Goal: Information Seeking & Learning: Learn about a topic

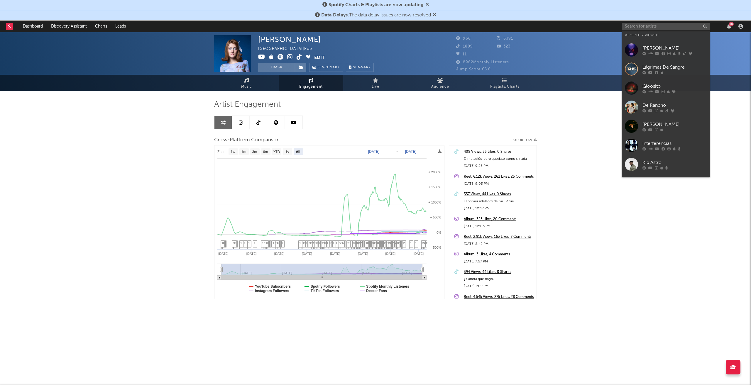
select select "All"
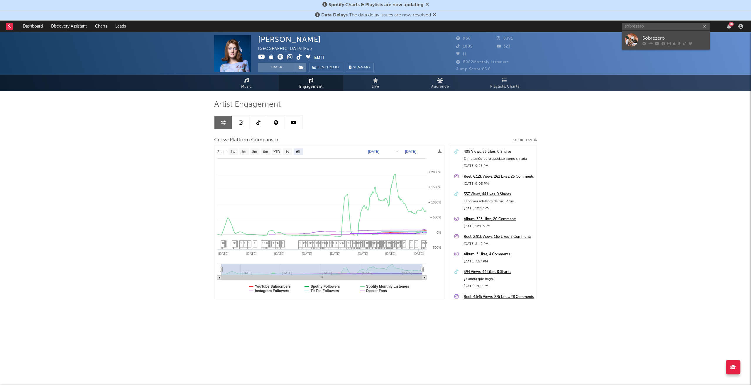
type input "sobrezero"
click at [650, 36] on div "Sobrezero" at bounding box center [675, 38] width 65 height 7
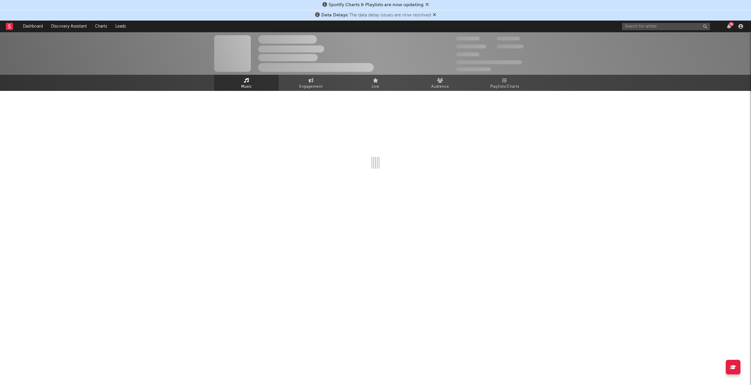
select select "1w"
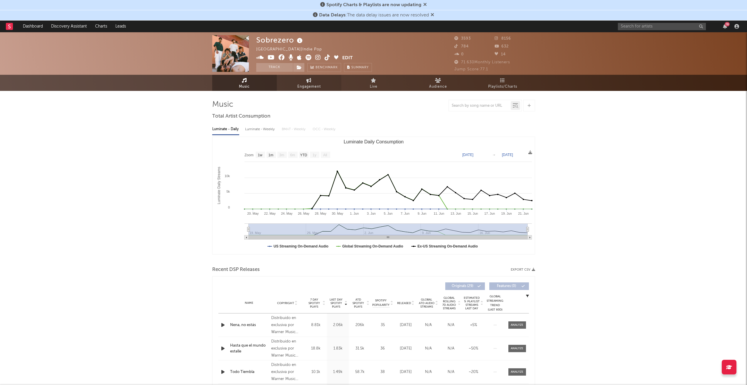
click at [301, 84] on span "Engagement" at bounding box center [308, 86] width 23 height 7
select select "1w"
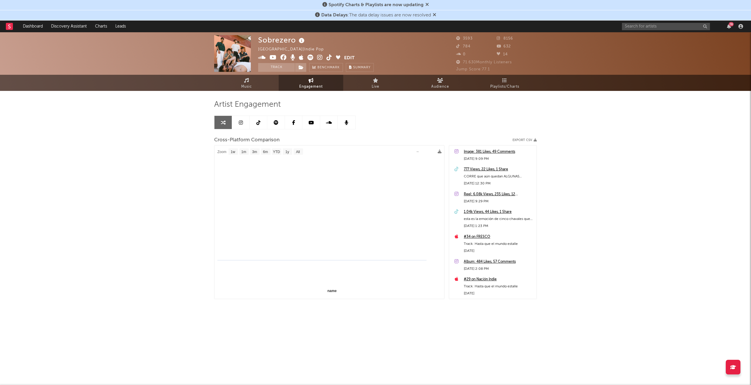
click at [426, 4] on icon at bounding box center [428, 4] width 4 height 5
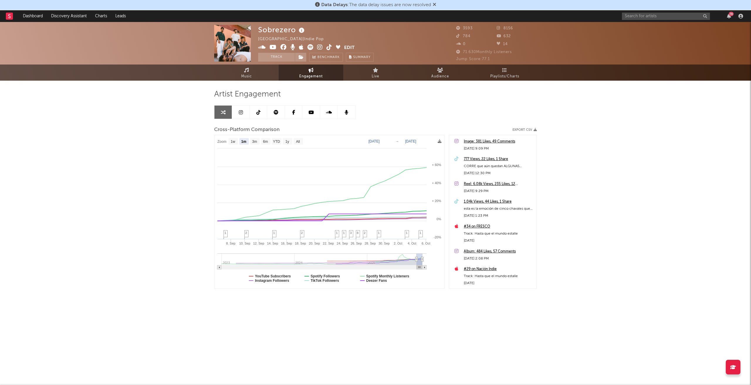
click at [434, 5] on icon at bounding box center [435, 4] width 4 height 5
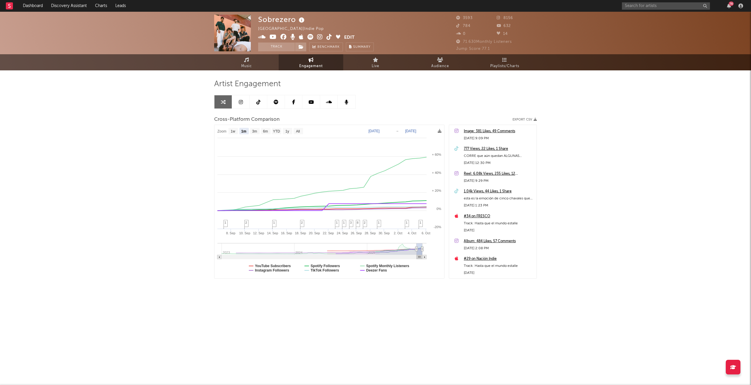
click at [643, 186] on div "Sobrezero [GEOGRAPHIC_DATA] | Indie Pop Edit Track Benchmark Summary 3593 8156 …" at bounding box center [375, 166] width 751 height 308
drag, startPoint x: 297, startPoint y: 129, endPoint x: 298, endPoint y: 133, distance: 3.9
click at [297, 129] on text "All" at bounding box center [298, 131] width 4 height 4
select select "All"
type input "[DATE]"
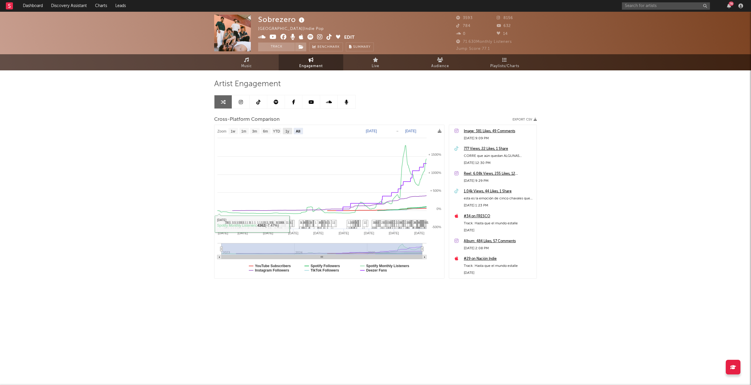
click at [287, 131] on text "1y" at bounding box center [288, 131] width 4 height 4
select select "1y"
type input "[DATE]"
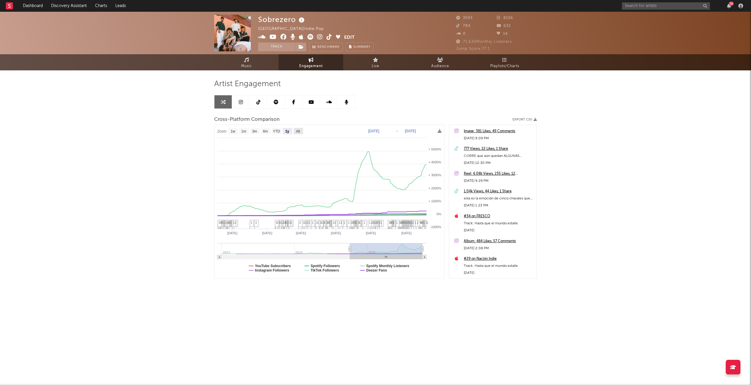
click at [298, 131] on text "All" at bounding box center [298, 131] width 4 height 4
select select "All"
type input "[DATE]"
select select "All"
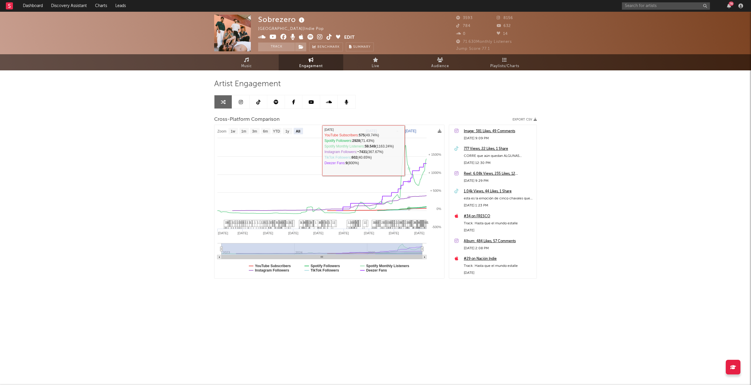
click at [637, 192] on div "Sobrezero [GEOGRAPHIC_DATA] | Indie Pop Edit Track Benchmark Summary 3593 8156 …" at bounding box center [375, 166] width 751 height 308
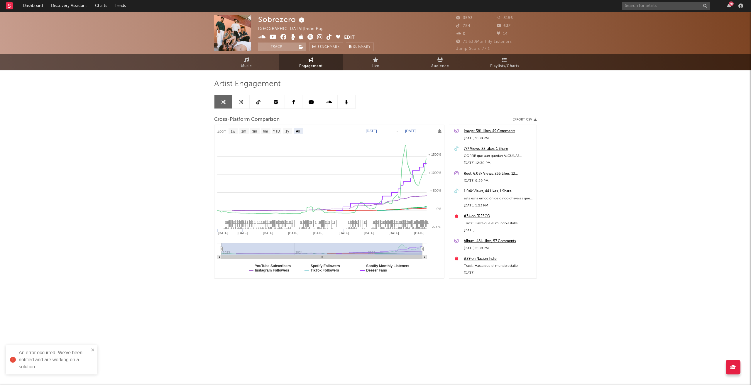
click at [261, 100] on link at bounding box center [259, 101] width 18 height 13
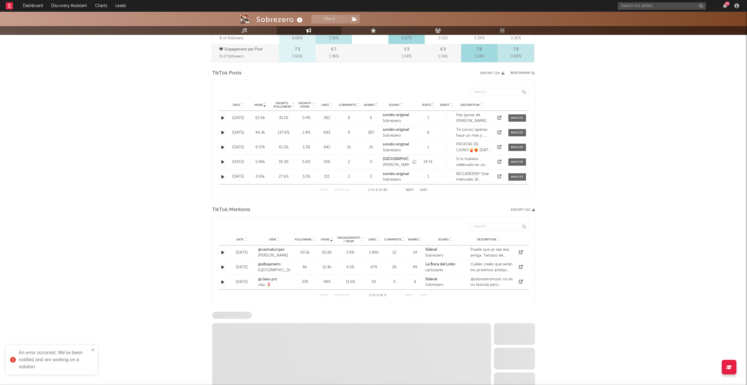
scroll to position [459, 0]
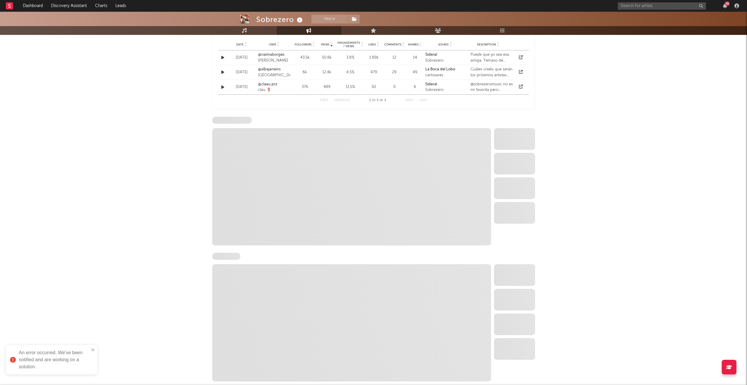
select select "6m"
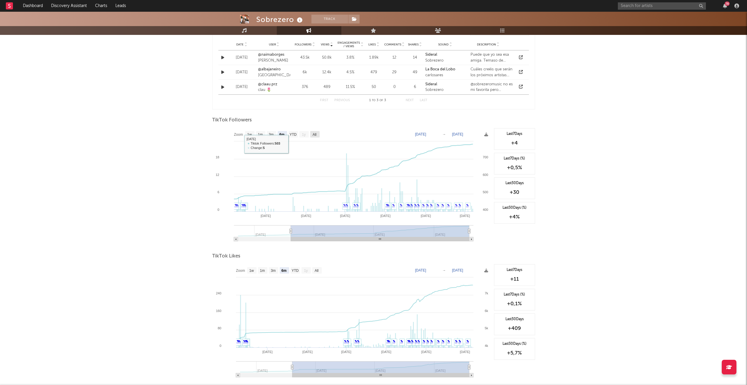
click at [313, 133] on text "All" at bounding box center [314, 135] width 4 height 4
select select "All"
type input "[DATE]"
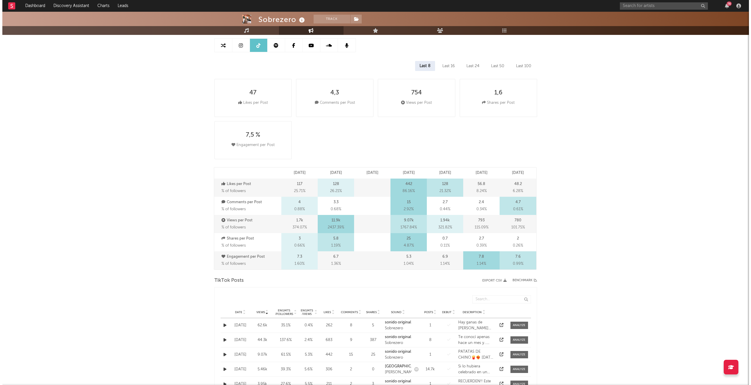
scroll to position [0, 0]
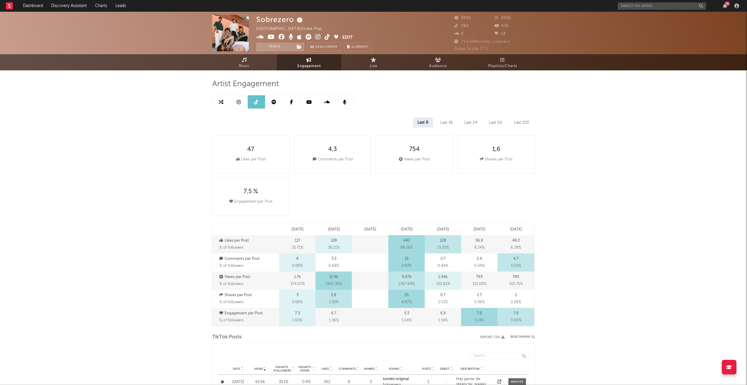
click at [218, 100] on link at bounding box center [222, 101] width 18 height 13
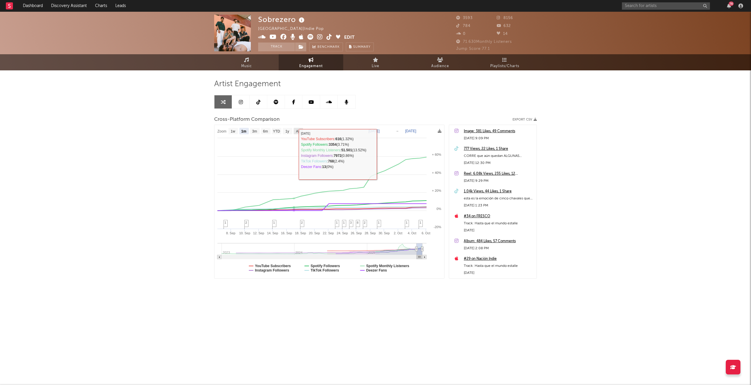
click at [299, 131] on text "All" at bounding box center [298, 131] width 4 height 4
select select "All"
type input "[DATE]"
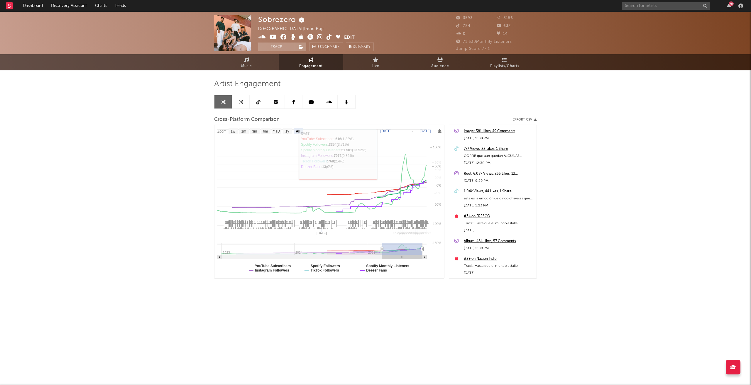
select select "All"
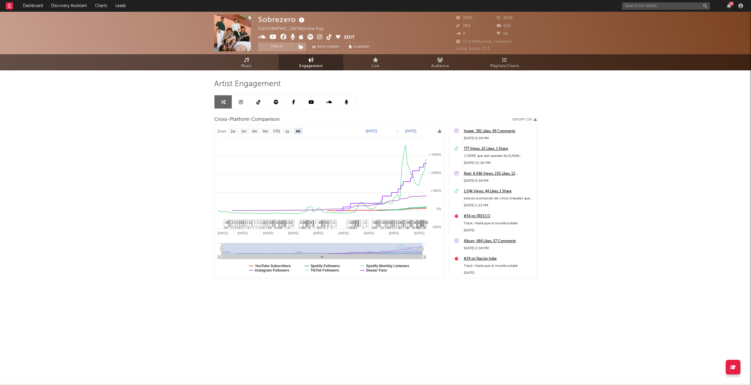
click at [667, 185] on div "Sobrezero [GEOGRAPHIC_DATA] | Indie Pop Edit Track Benchmark Summary 3593 8156 …" at bounding box center [375, 166] width 751 height 308
